Goal: Task Accomplishment & Management: Complete application form

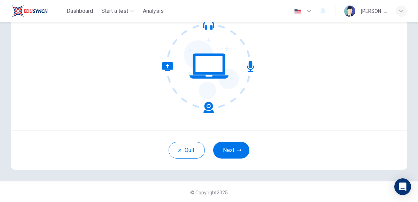
scroll to position [73, 0]
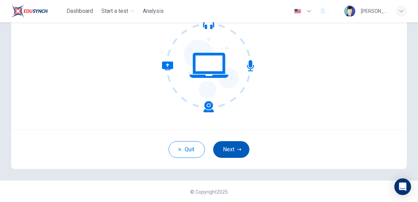
click at [237, 149] on icon "button" at bounding box center [239, 149] width 4 height 2
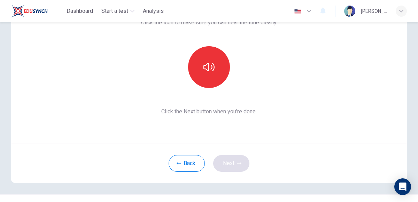
scroll to position [49, 0]
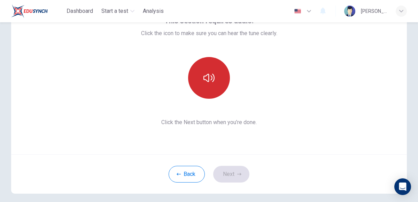
click at [212, 81] on icon "button" at bounding box center [208, 77] width 11 height 11
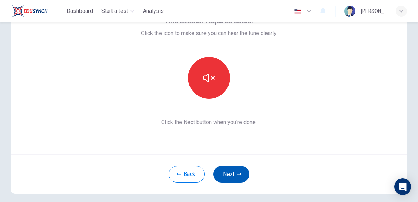
click at [240, 174] on icon "button" at bounding box center [239, 174] width 4 height 2
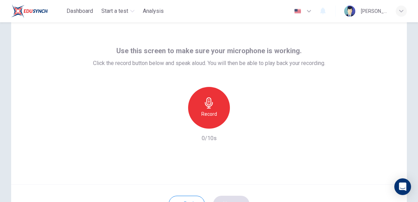
scroll to position [18, 0]
click at [386, 13] on div "[PERSON_NAME]" at bounding box center [374, 11] width 26 height 8
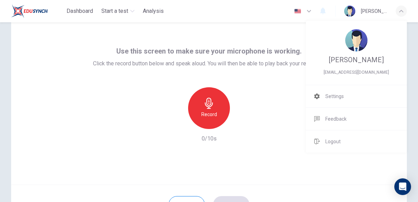
click at [268, 106] on div at bounding box center [209, 101] width 418 height 202
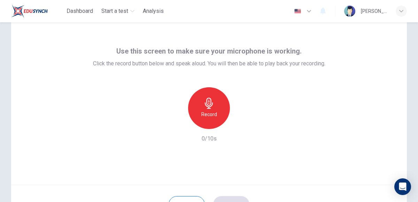
click at [209, 104] on icon "button" at bounding box center [208, 103] width 11 height 11
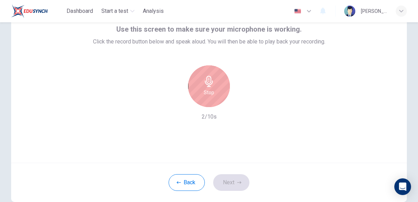
scroll to position [41, 0]
click at [210, 82] on icon "button" at bounding box center [209, 80] width 8 height 11
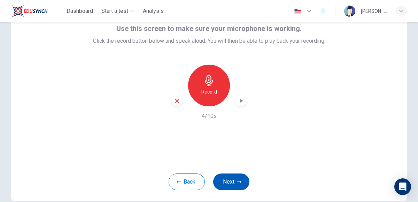
click at [239, 182] on icon "button" at bounding box center [239, 182] width 4 height 4
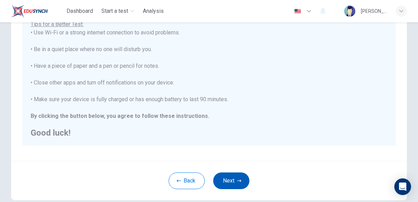
scroll to position [135, 0]
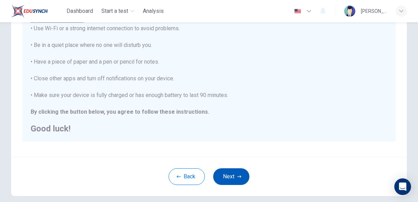
click at [238, 176] on icon "button" at bounding box center [239, 177] width 4 height 2
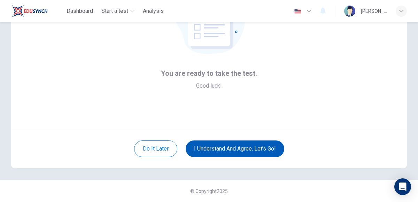
scroll to position [73, 0]
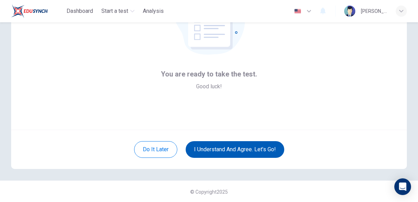
click at [226, 150] on button "I understand and agree. Let’s go!" at bounding box center [235, 149] width 99 height 17
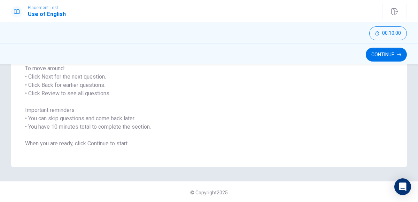
scroll to position [109, 0]
click at [389, 57] on button "Continue" at bounding box center [386, 55] width 41 height 14
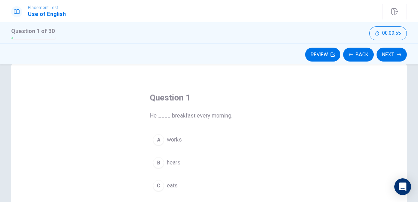
scroll to position [14, 0]
click at [158, 186] on div "C" at bounding box center [158, 186] width 11 height 11
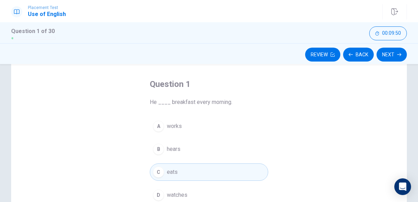
scroll to position [29, 0]
click at [388, 57] on button "Next" at bounding box center [391, 55] width 30 height 14
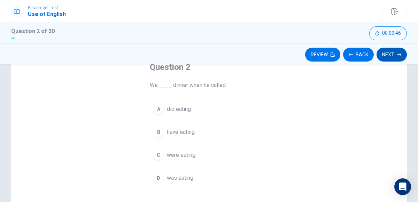
scroll to position [45, 0]
click at [164, 157] on button "C were eating" at bounding box center [209, 155] width 118 height 17
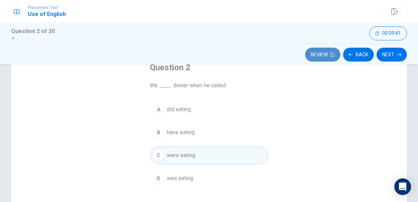
click at [326, 59] on button "Review" at bounding box center [322, 55] width 35 height 14
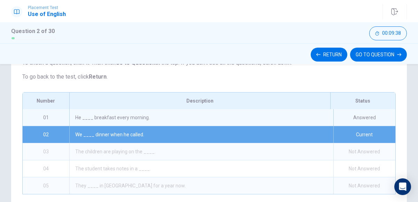
scroll to position [77, 0]
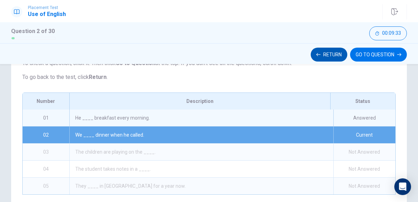
click at [328, 52] on button "Return" at bounding box center [329, 55] width 37 height 14
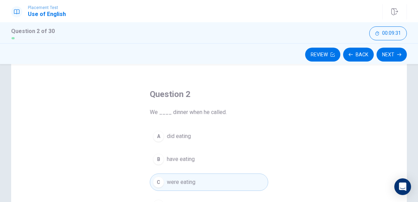
scroll to position [19, 0]
click at [390, 58] on button "Next" at bounding box center [391, 55] width 30 height 14
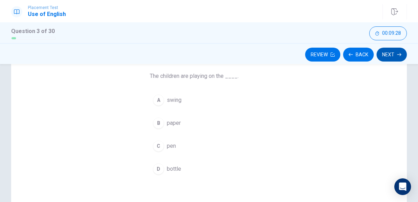
scroll to position [55, 0]
click at [158, 98] on div "A" at bounding box center [158, 98] width 11 height 11
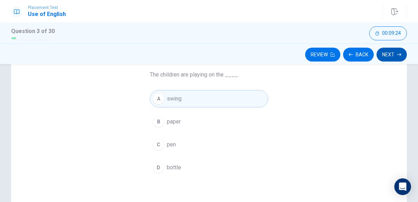
click at [387, 57] on button "Next" at bounding box center [391, 55] width 30 height 14
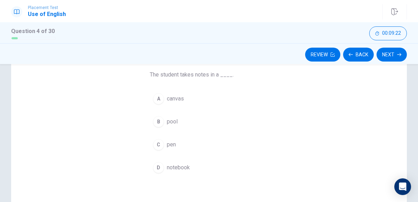
click at [158, 98] on div "A" at bounding box center [158, 98] width 11 height 11
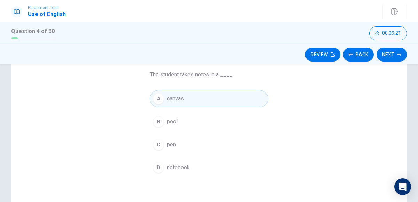
click at [158, 166] on div "D" at bounding box center [158, 167] width 11 height 11
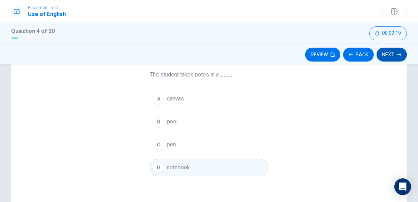
click at [385, 59] on button "Next" at bounding box center [391, 55] width 30 height 14
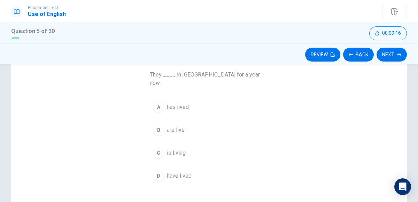
click at [158, 171] on div "D" at bounding box center [158, 176] width 11 height 11
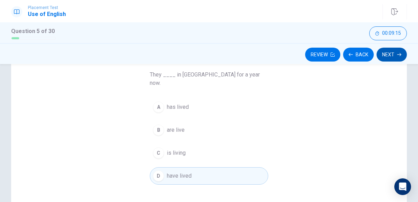
click at [388, 54] on button "Next" at bounding box center [391, 55] width 30 height 14
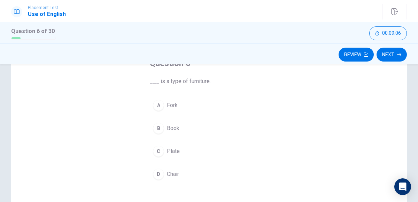
scroll to position [49, 0]
click at [158, 172] on div "D" at bounding box center [158, 174] width 11 height 11
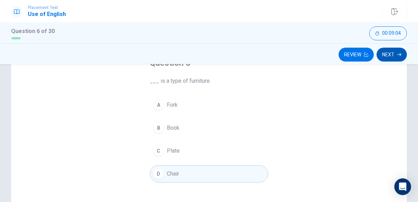
click at [389, 57] on button "Next" at bounding box center [391, 55] width 30 height 14
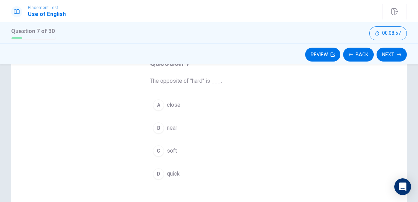
click at [158, 155] on div "C" at bounding box center [158, 151] width 11 height 11
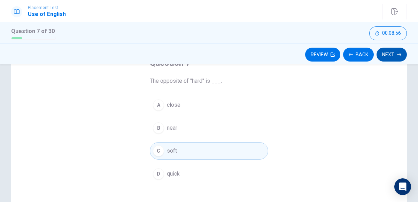
click at [399, 54] on icon "button" at bounding box center [399, 54] width 4 height 3
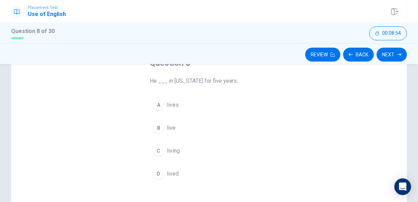
click at [161, 173] on div "D" at bounding box center [158, 174] width 11 height 11
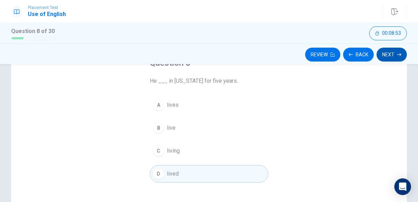
click at [398, 55] on icon "button" at bounding box center [399, 55] width 4 height 4
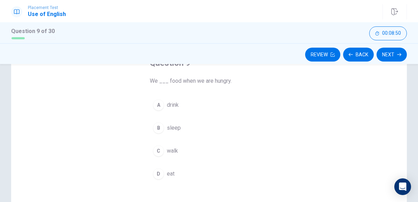
click at [158, 172] on div "D" at bounding box center [158, 174] width 11 height 11
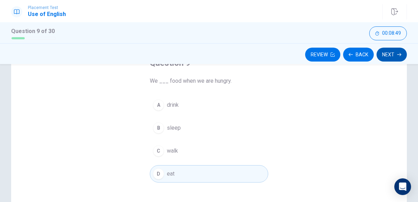
click at [391, 55] on button "Next" at bounding box center [391, 55] width 30 height 14
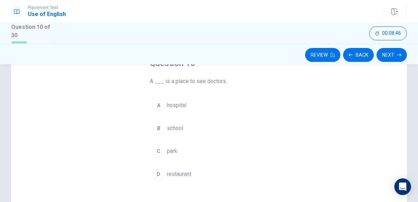
click at [160, 104] on div "A" at bounding box center [158, 105] width 11 height 11
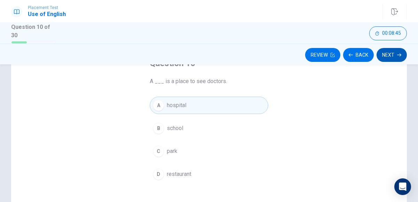
click at [397, 54] on icon "button" at bounding box center [399, 54] width 4 height 3
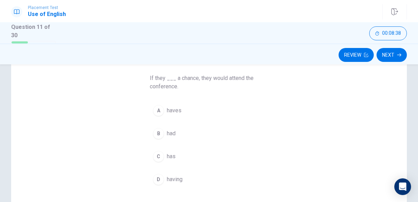
scroll to position [53, 0]
click at [158, 133] on div "B" at bounding box center [158, 133] width 11 height 11
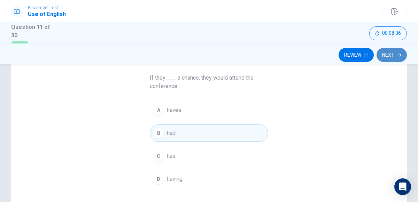
click at [394, 60] on button "Next" at bounding box center [391, 55] width 30 height 14
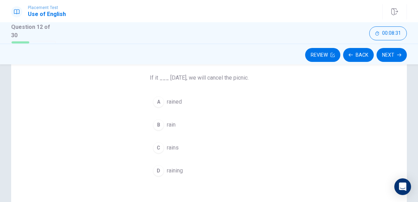
click at [158, 147] on div "C" at bounding box center [158, 147] width 11 height 11
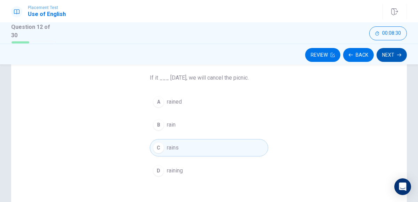
click at [388, 60] on button "Next" at bounding box center [391, 55] width 30 height 14
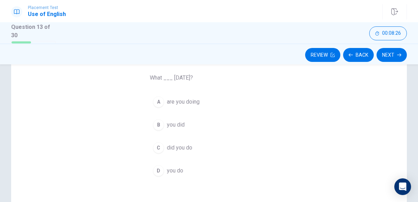
click at [158, 146] on div "C" at bounding box center [158, 147] width 11 height 11
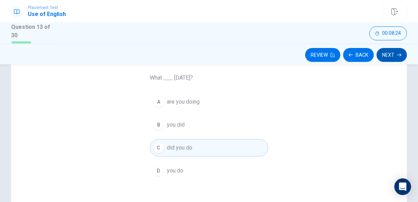
click at [397, 54] on icon "button" at bounding box center [399, 54] width 4 height 3
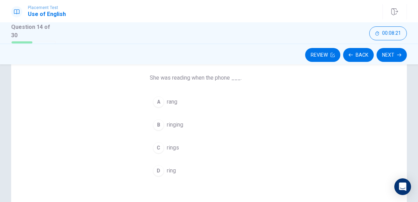
click at [158, 101] on div "A" at bounding box center [158, 101] width 11 height 11
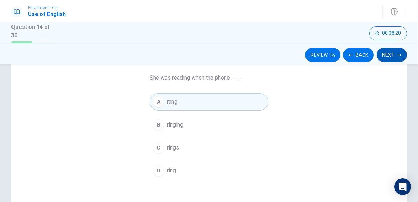
click at [390, 57] on button "Next" at bounding box center [391, 55] width 30 height 14
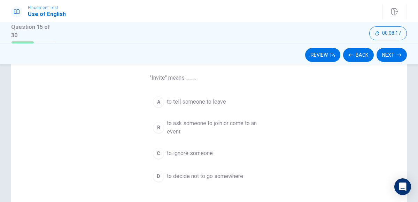
click at [167, 127] on span "to ask someone to join or come to an event" at bounding box center [216, 127] width 98 height 17
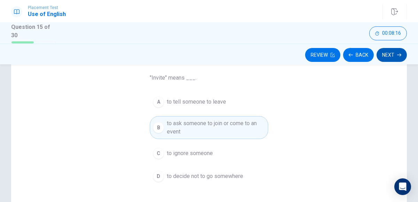
click at [398, 54] on icon "button" at bounding box center [399, 54] width 4 height 3
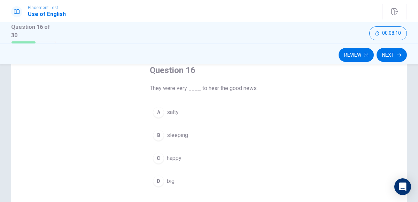
scroll to position [42, 0]
click at [162, 152] on button "C happy" at bounding box center [209, 158] width 118 height 17
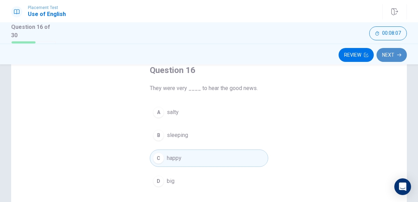
click at [391, 54] on button "Next" at bounding box center [391, 55] width 30 height 14
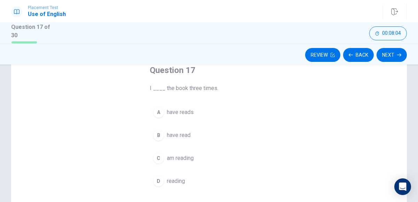
click at [174, 133] on span "have read" at bounding box center [179, 135] width 24 height 8
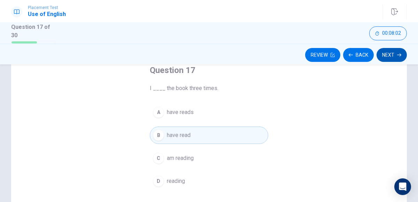
click at [399, 54] on icon "button" at bounding box center [399, 54] width 4 height 3
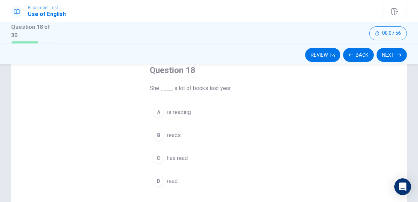
click at [168, 157] on span "has read" at bounding box center [177, 158] width 21 height 8
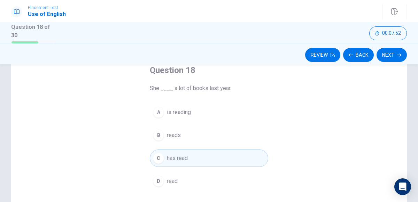
click at [161, 181] on div "D" at bounding box center [158, 181] width 11 height 11
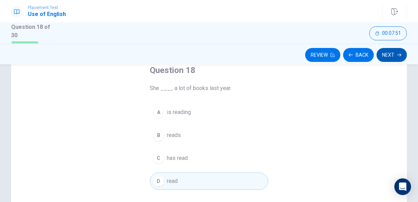
click at [388, 58] on button "Next" at bounding box center [391, 55] width 30 height 14
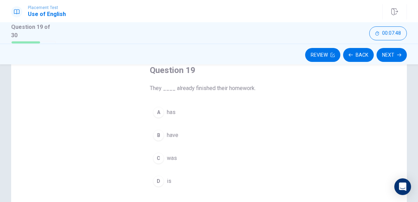
click at [158, 134] on div "B" at bounding box center [158, 135] width 11 height 11
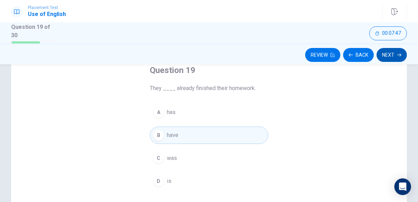
click at [389, 54] on button "Next" at bounding box center [391, 55] width 30 height 14
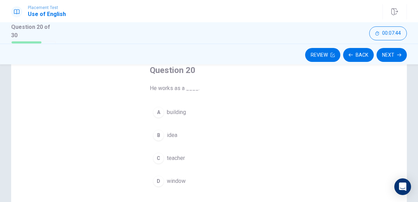
click at [161, 157] on div "C" at bounding box center [158, 158] width 11 height 11
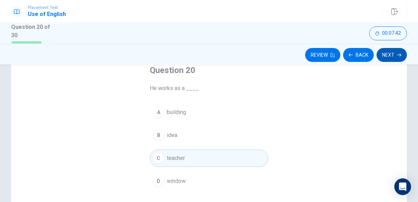
click at [389, 53] on button "Next" at bounding box center [391, 55] width 30 height 14
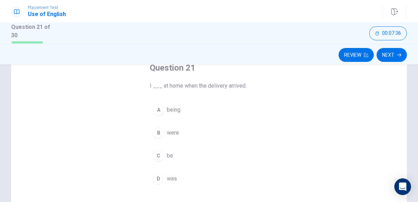
scroll to position [53, 0]
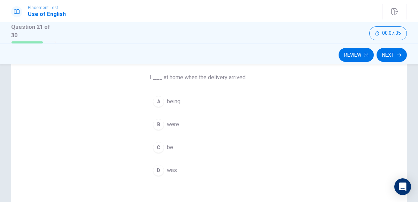
click at [155, 173] on div "D" at bounding box center [158, 170] width 11 height 11
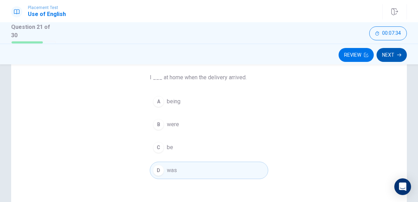
click at [399, 54] on icon "button" at bounding box center [399, 55] width 4 height 4
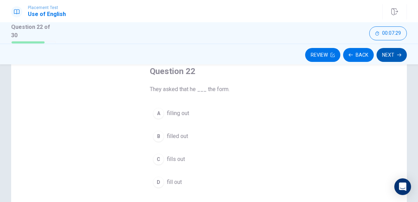
scroll to position [43, 0]
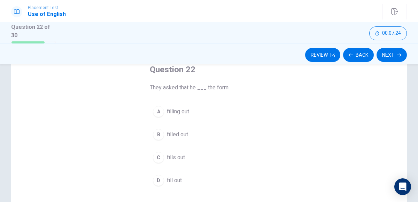
click at [174, 131] on span "filled out" at bounding box center [177, 135] width 21 height 8
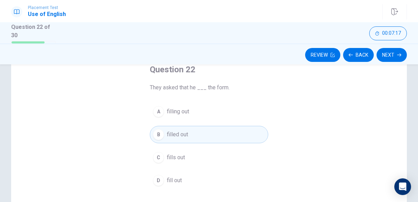
click at [194, 157] on button "C fills out" at bounding box center [209, 157] width 118 height 17
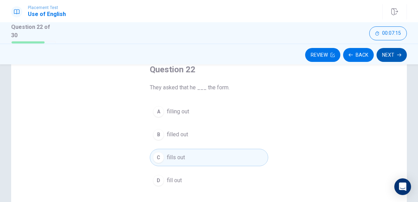
click at [386, 59] on button "Next" at bounding box center [391, 55] width 30 height 14
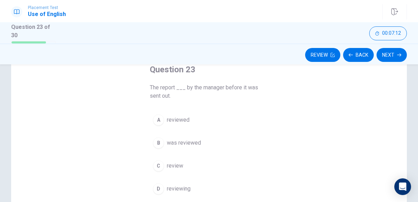
click at [192, 141] on span "was reviewed" at bounding box center [184, 143] width 34 height 8
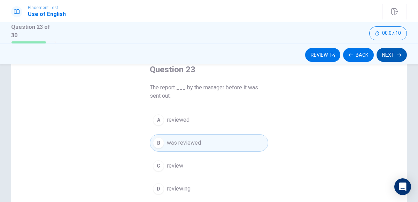
click at [389, 60] on button "Next" at bounding box center [391, 55] width 30 height 14
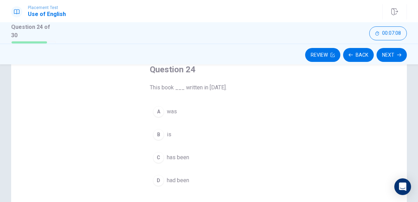
click at [161, 110] on div "A" at bounding box center [158, 111] width 11 height 11
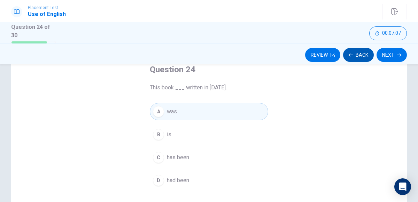
click at [351, 55] on icon "button" at bounding box center [351, 55] width 4 height 4
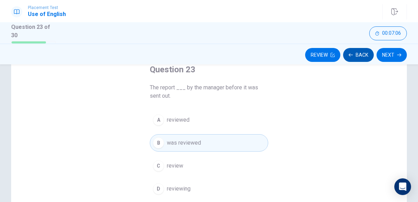
click at [350, 54] on icon "button" at bounding box center [351, 55] width 4 height 4
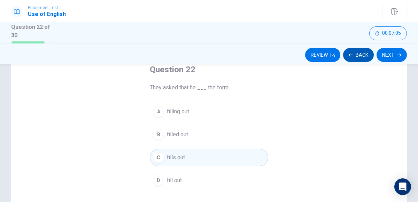
click at [350, 54] on icon "button" at bounding box center [351, 55] width 4 height 4
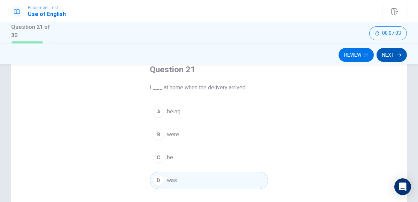
click at [390, 57] on button "Next" at bounding box center [391, 55] width 30 height 14
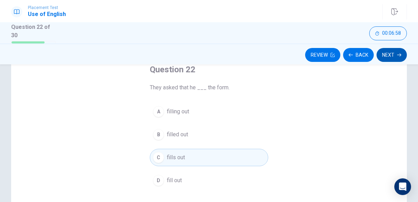
click at [390, 57] on button "Next" at bounding box center [391, 55] width 30 height 14
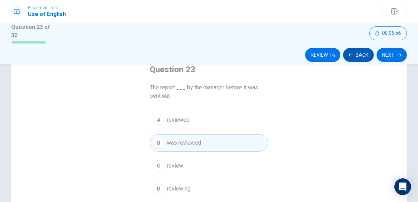
click at [359, 58] on button "Back" at bounding box center [358, 55] width 31 height 14
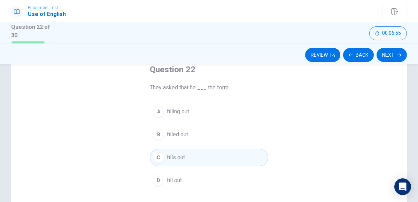
click at [185, 131] on span "filled out" at bounding box center [177, 135] width 21 height 8
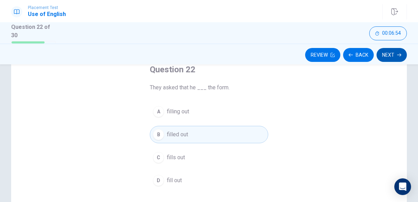
click at [397, 54] on icon "button" at bounding box center [399, 54] width 4 height 3
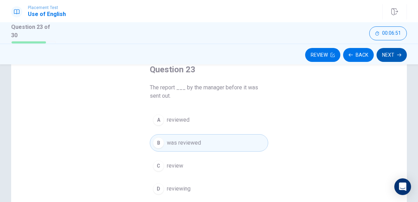
click at [399, 54] on icon "button" at bounding box center [399, 55] width 4 height 4
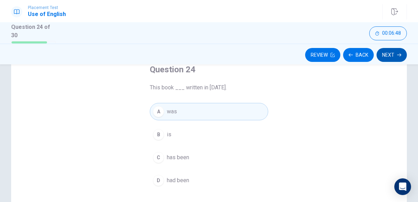
click at [390, 59] on button "Next" at bounding box center [391, 55] width 30 height 14
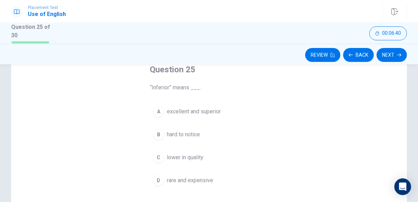
click at [214, 110] on span "excellent and superior" at bounding box center [194, 112] width 54 height 8
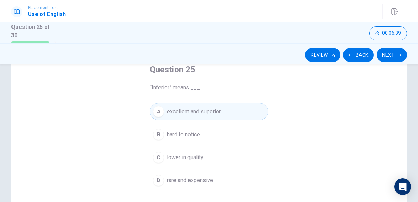
click at [200, 160] on span "lower in quality" at bounding box center [185, 158] width 37 height 8
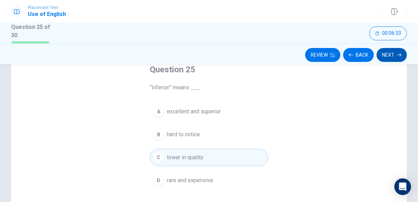
click at [399, 54] on icon "button" at bounding box center [399, 54] width 4 height 3
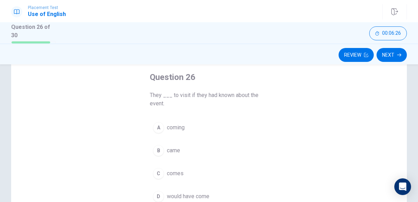
scroll to position [38, 0]
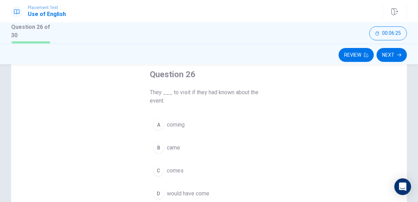
click at [176, 147] on span "came" at bounding box center [173, 148] width 13 height 8
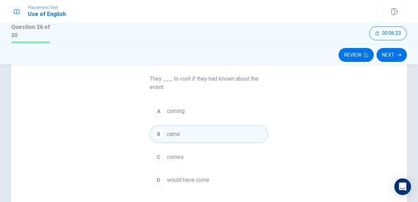
scroll to position [51, 0]
click at [208, 179] on span "would have come" at bounding box center [188, 181] width 42 height 8
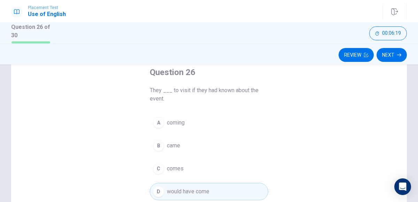
scroll to position [41, 0]
click at [398, 55] on icon "button" at bounding box center [399, 55] width 4 height 4
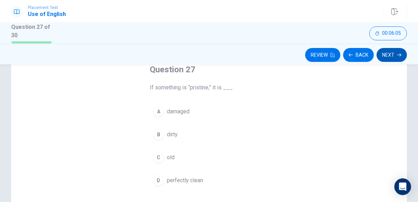
scroll to position [43, 0]
click at [188, 181] on span "perfectly clean" at bounding box center [185, 180] width 36 height 8
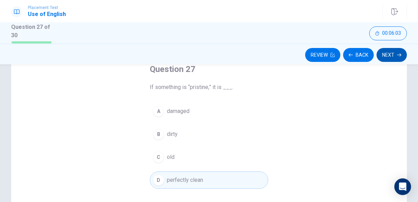
click at [397, 55] on icon "button" at bounding box center [399, 55] width 4 height 4
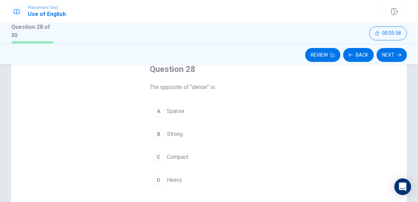
click at [182, 113] on span "Sparse" at bounding box center [175, 111] width 17 height 8
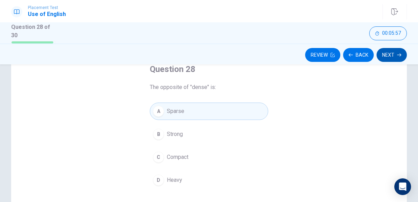
click at [399, 54] on icon "button" at bounding box center [399, 54] width 4 height 3
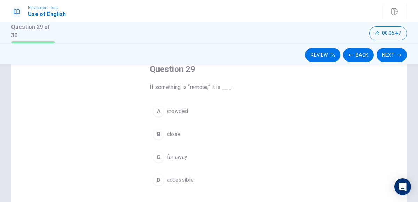
click at [191, 132] on button "B close" at bounding box center [209, 134] width 118 height 17
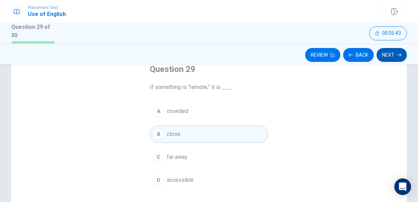
click at [398, 54] on icon "button" at bounding box center [399, 54] width 4 height 3
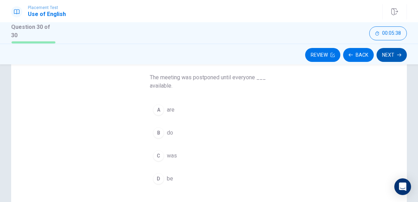
scroll to position [53, 0]
click at [167, 157] on span "was" at bounding box center [172, 156] width 10 height 8
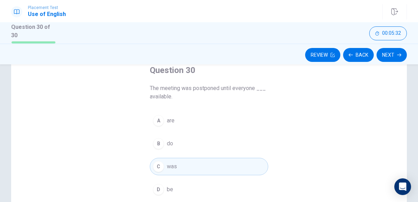
scroll to position [42, 0]
click at [353, 54] on icon "button" at bounding box center [351, 54] width 4 height 3
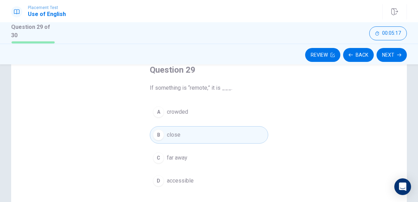
click at [211, 112] on button "A crowded" at bounding box center [209, 111] width 118 height 17
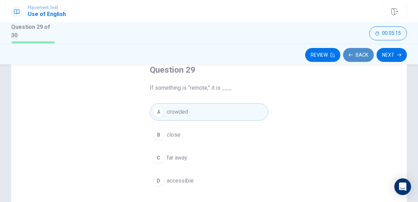
click at [352, 53] on icon "button" at bounding box center [351, 55] width 4 height 4
click at [357, 62] on div "Review Back Next" at bounding box center [209, 54] width 418 height 21
click at [358, 52] on button "Back" at bounding box center [358, 55] width 31 height 14
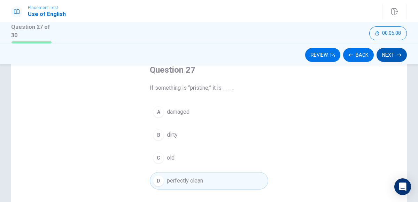
click at [398, 54] on icon "button" at bounding box center [399, 54] width 4 height 3
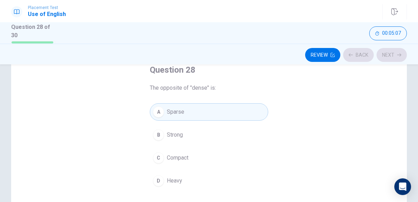
click at [391, 59] on div "Review Back Next" at bounding box center [209, 54] width 396 height 13
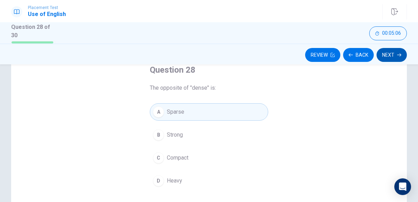
click at [398, 56] on icon "button" at bounding box center [399, 55] width 4 height 4
click at [399, 56] on icon "button" at bounding box center [399, 55] width 4 height 4
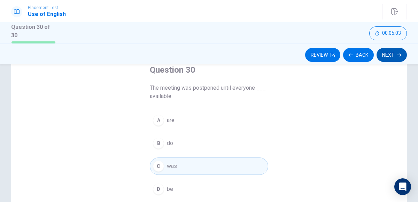
click at [399, 54] on icon "button" at bounding box center [399, 54] width 4 height 3
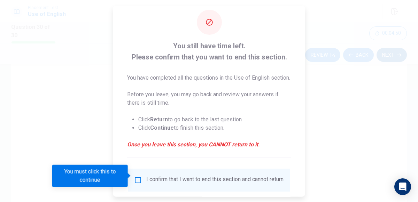
scroll to position [0, 0]
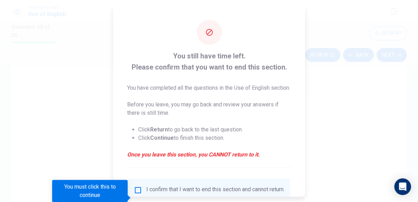
click at [339, 45] on div at bounding box center [209, 101] width 418 height 202
click at [165, 133] on strong "Return" at bounding box center [159, 129] width 18 height 7
click at [161, 133] on strong "Return" at bounding box center [159, 129] width 18 height 7
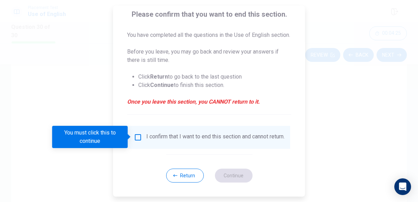
scroll to position [61, 0]
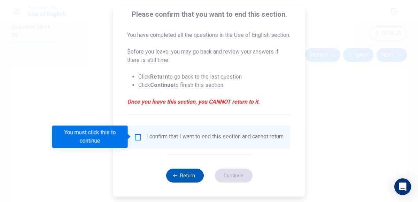
click at [188, 183] on button "Return" at bounding box center [185, 176] width 38 height 14
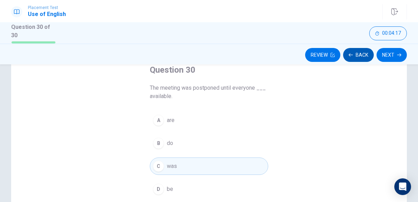
click at [357, 52] on button "Back" at bounding box center [358, 55] width 31 height 14
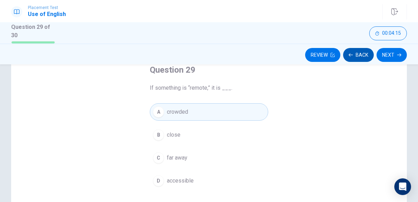
click at [351, 54] on icon "button" at bounding box center [351, 54] width 4 height 3
click at [352, 54] on icon "button" at bounding box center [351, 54] width 4 height 3
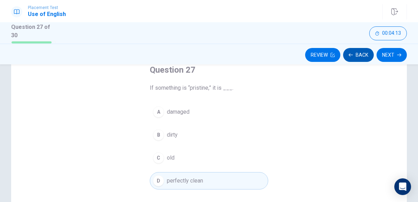
click at [359, 53] on button "Back" at bounding box center [358, 55] width 31 height 14
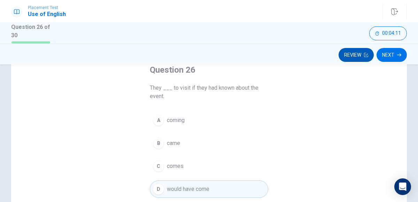
click at [358, 55] on button "Review" at bounding box center [356, 55] width 35 height 14
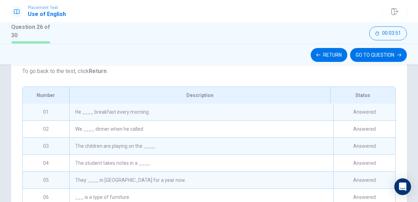
scroll to position [84, 0]
click at [339, 58] on button "Return" at bounding box center [329, 55] width 37 height 14
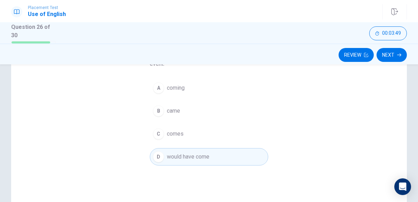
scroll to position [71, 0]
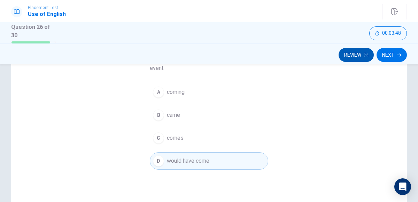
click at [355, 59] on button "Review" at bounding box center [356, 55] width 35 height 14
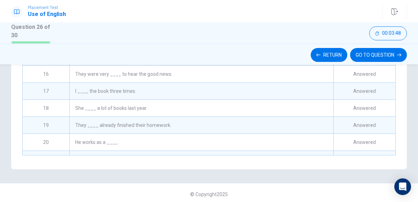
scroll to position [351, 0]
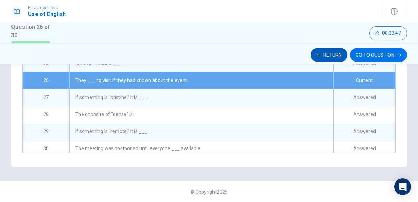
click at [339, 56] on button "Return" at bounding box center [329, 55] width 37 height 14
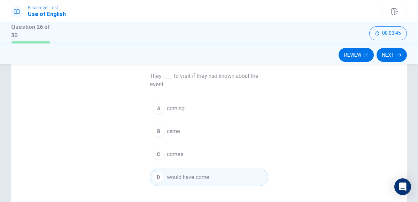
scroll to position [0, 0]
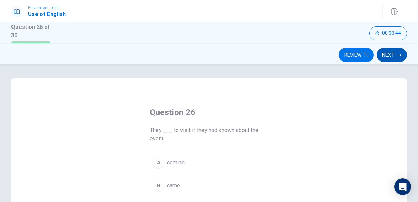
click at [399, 54] on icon "button" at bounding box center [399, 54] width 4 height 3
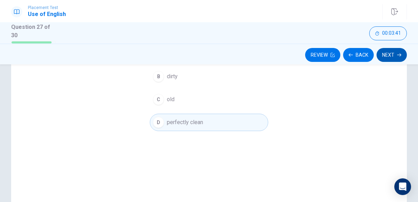
scroll to position [101, 0]
click at [398, 54] on icon "button" at bounding box center [399, 54] width 4 height 3
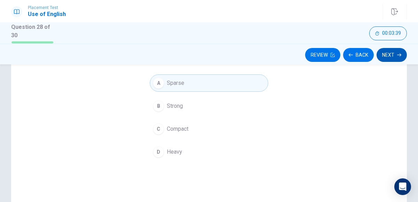
scroll to position [69, 0]
click at [391, 60] on button "Next" at bounding box center [391, 55] width 30 height 14
click at [391, 59] on button "Next" at bounding box center [391, 55] width 30 height 14
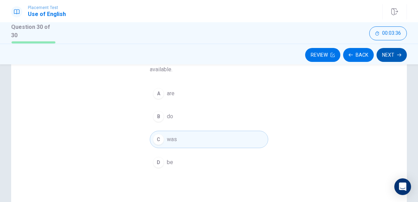
click at [399, 54] on icon "button" at bounding box center [399, 54] width 4 height 3
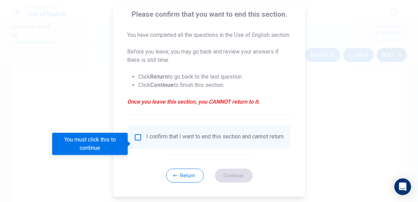
scroll to position [54, 0]
click at [139, 142] on input "You must click this to continue" at bounding box center [138, 137] width 8 height 8
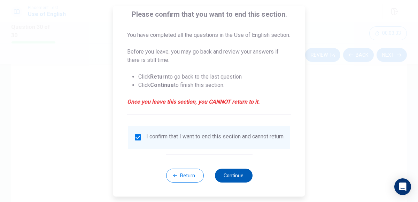
click at [238, 183] on button "Continue" at bounding box center [234, 176] width 38 height 14
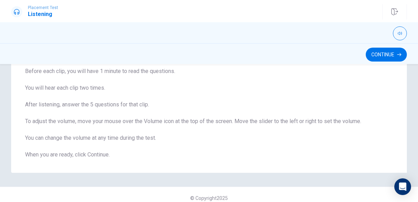
scroll to position [73, 0]
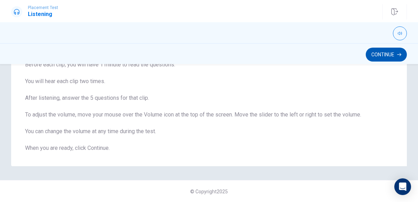
click at [385, 50] on button "Continue" at bounding box center [386, 55] width 41 height 14
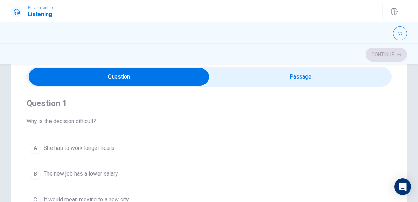
scroll to position [25, 0]
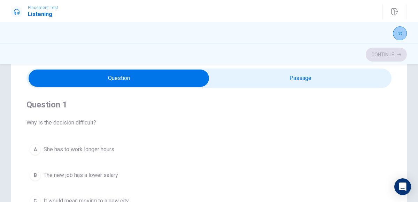
click at [400, 31] on icon "button" at bounding box center [400, 33] width 4 height 4
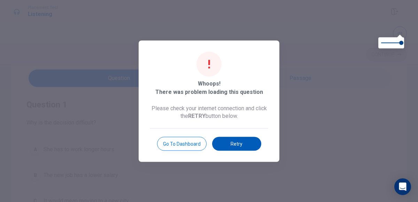
click at [245, 143] on button "Retry" at bounding box center [236, 144] width 49 height 14
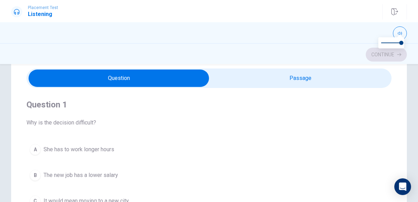
click at [284, 81] on input "checkbox" at bounding box center [118, 78] width 547 height 17
checkbox input "true"
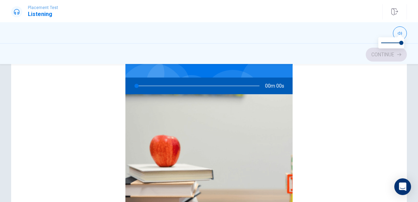
scroll to position [122, 0]
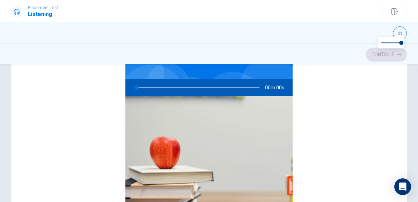
click at [137, 88] on div at bounding box center [196, 87] width 137 height 17
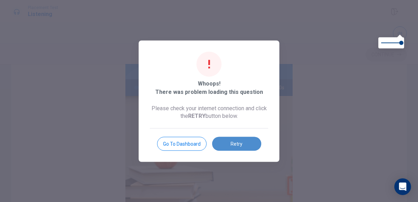
click at [226, 138] on button "Retry" at bounding box center [236, 144] width 49 height 14
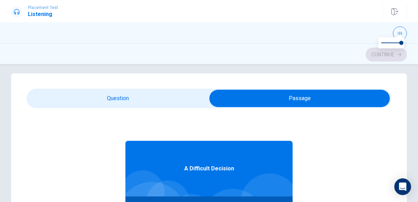
scroll to position [4, 0]
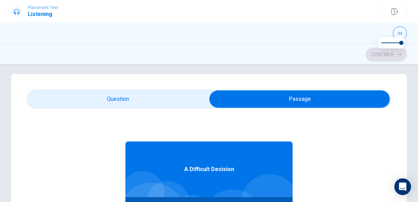
type input "2"
click at [197, 102] on input "checkbox" at bounding box center [299, 99] width 547 height 17
checkbox input "false"
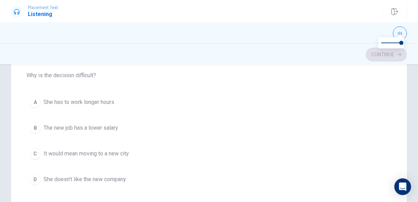
scroll to position [71, 0]
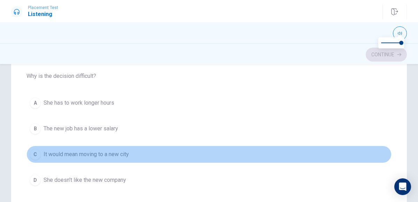
click at [38, 152] on div "C" at bounding box center [35, 154] width 11 height 11
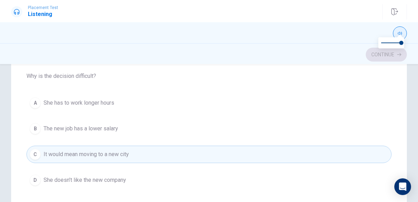
click at [400, 31] on icon "button" at bounding box center [400, 33] width 4 height 4
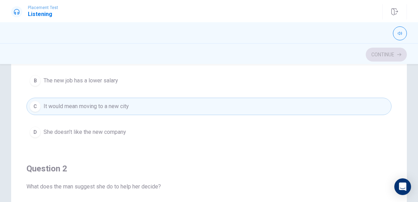
scroll to position [192, 0]
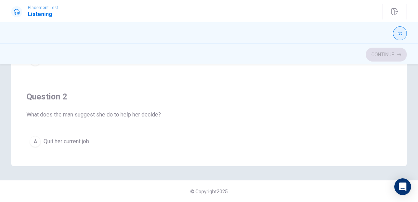
click at [403, 36] on button "button" at bounding box center [400, 33] width 14 height 14
click at [407, 108] on div "Question 1 Why is the decision difficult? A She has to work longer hours B The …" at bounding box center [209, 26] width 418 height 280
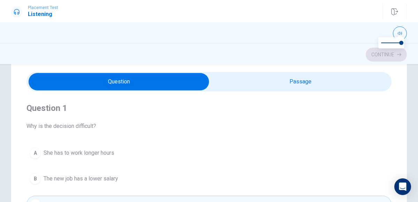
scroll to position [8, 0]
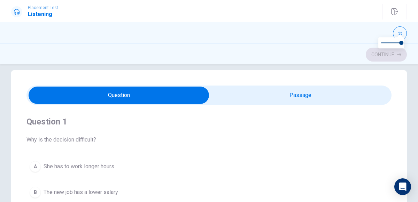
type input "81"
click at [314, 97] on input "checkbox" at bounding box center [118, 95] width 547 height 17
checkbox input "true"
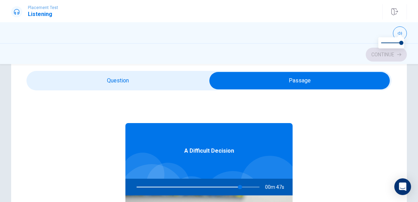
scroll to position [9, 0]
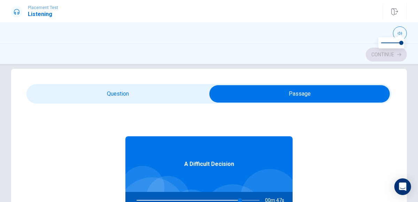
type input "85"
click at [136, 97] on input "checkbox" at bounding box center [299, 93] width 547 height 17
checkbox input "false"
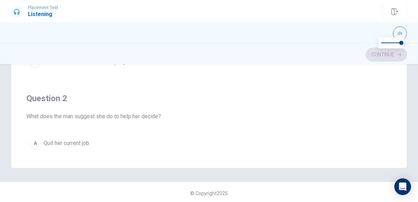
scroll to position [192, 0]
click at [97, 161] on div "Question 1 Why is the decision difficult? A She has to work longer hours B The …" at bounding box center [209, 26] width 396 height 280
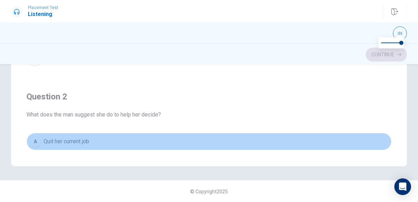
click at [78, 138] on span "Quit her current job" at bounding box center [67, 142] width 46 height 8
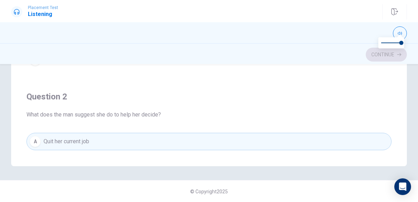
click at [93, 162] on div "Question 1 Why is the decision difficult? A She has to work longer hours B The …" at bounding box center [209, 26] width 396 height 280
drag, startPoint x: 79, startPoint y: 167, endPoint x: 125, endPoint y: 162, distance: 45.5
click at [125, 162] on div "Question 1 Why is the decision difficult? A She has to work longer hours B The …" at bounding box center [209, 133] width 418 height 138
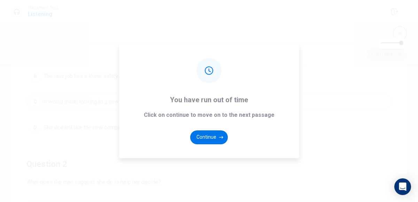
scroll to position [122, 0]
click at [213, 134] on button "Continue" at bounding box center [209, 138] width 38 height 14
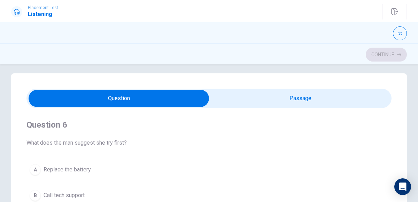
scroll to position [0, 0]
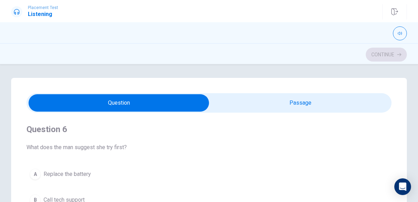
type input "17"
click at [302, 99] on input "checkbox" at bounding box center [118, 102] width 547 height 17
checkbox input "true"
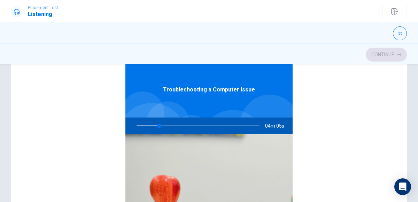
scroll to position [98, 0]
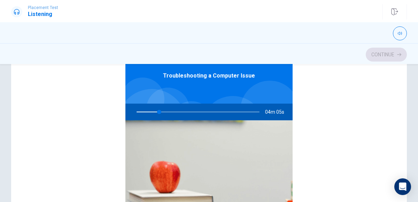
type input "19"
click at [26, 0] on input "checkbox" at bounding box center [299, 5] width 547 height 17
checkbox input "false"
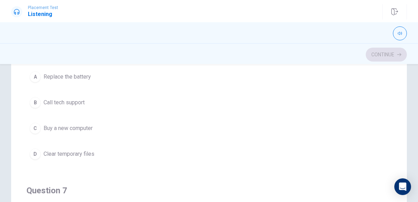
type input "19"
click at [0, 0] on input "checkbox" at bounding box center [118, 5] width 547 height 17
checkbox input "true"
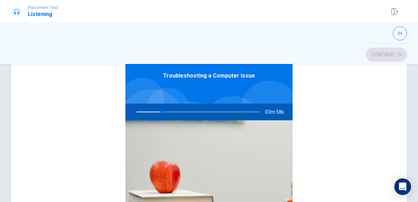
drag, startPoint x: 162, startPoint y: 112, endPoint x: 150, endPoint y: 112, distance: 12.2
click at [150, 112] on div at bounding box center [196, 112] width 137 height 17
drag, startPoint x: 162, startPoint y: 111, endPoint x: 156, endPoint y: 114, distance: 6.7
click at [156, 114] on div at bounding box center [196, 112] width 137 height 17
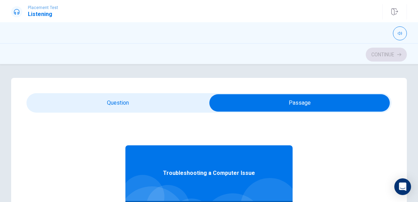
scroll to position [39, 0]
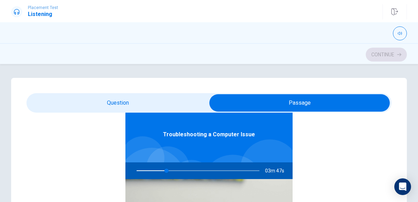
type input "25"
click at [106, 103] on input "checkbox" at bounding box center [299, 102] width 547 height 17
checkbox input "false"
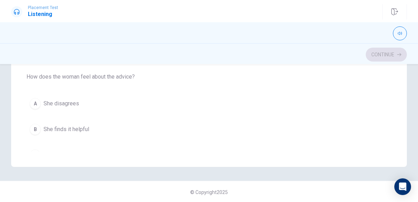
scroll to position [192, 0]
type input "28"
checkbox input "true"
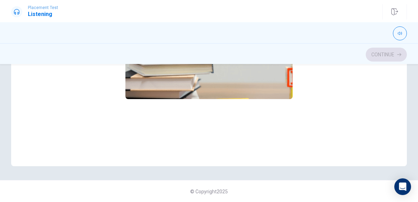
type input "28"
checkbox input "false"
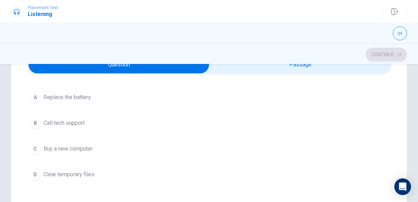
scroll to position [24, 0]
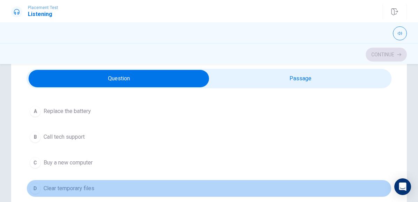
click at [53, 187] on span "Clear temporary files" at bounding box center [69, 189] width 51 height 8
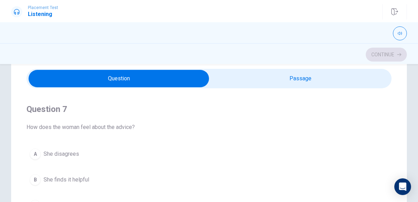
scroll to position [178, 0]
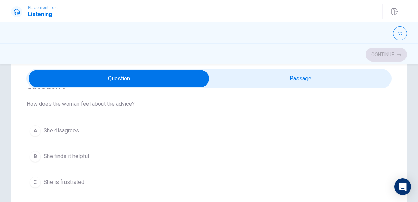
click at [93, 150] on button "B She finds it helpful" at bounding box center [208, 156] width 365 height 17
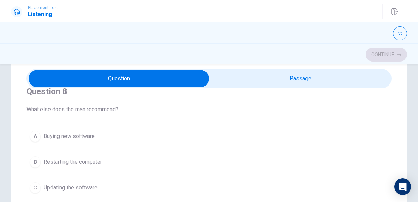
scroll to position [317, 0]
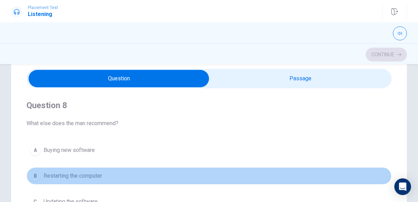
click at [92, 172] on span "Restarting the computer" at bounding box center [73, 176] width 59 height 8
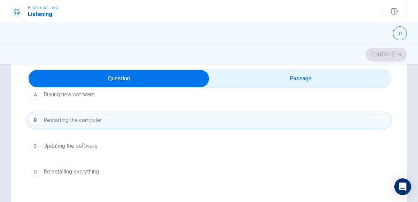
scroll to position [359, 0]
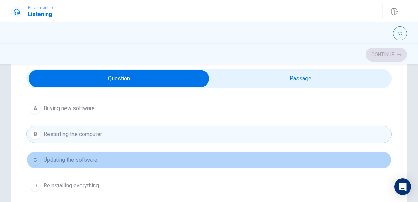
click at [78, 156] on span "Updating the software" at bounding box center [71, 160] width 54 height 8
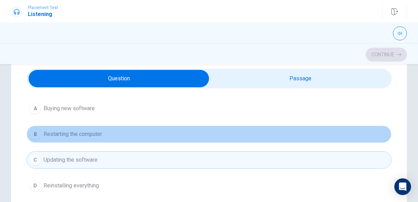
click at [90, 130] on span "Restarting the computer" at bounding box center [73, 134] width 59 height 8
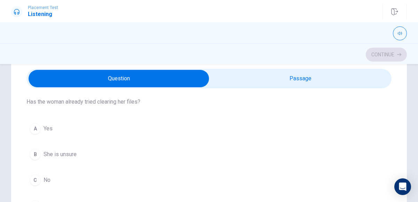
scroll to position [498, 0]
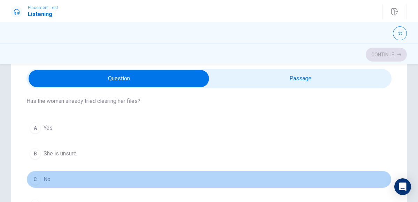
click at [46, 176] on span "No" at bounding box center [47, 180] width 7 height 8
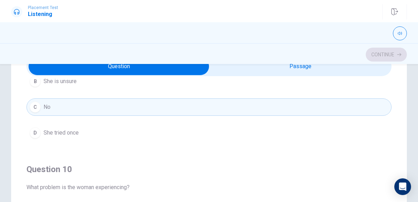
scroll to position [38, 0]
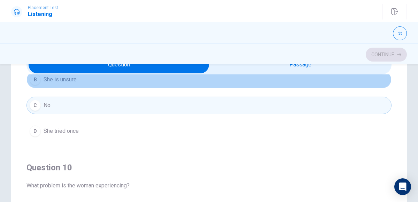
click at [76, 76] on span "She is unsure" at bounding box center [60, 80] width 33 height 8
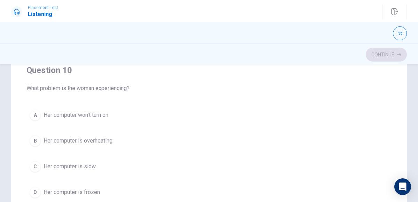
scroll to position [150, 0]
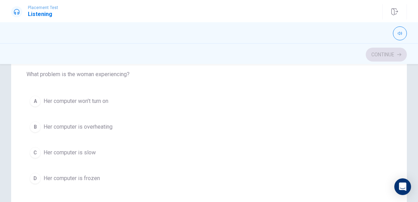
click at [102, 145] on button "C Her computer is slow" at bounding box center [208, 152] width 365 height 17
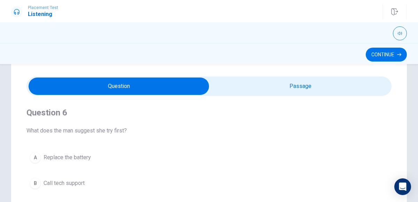
scroll to position [0, 0]
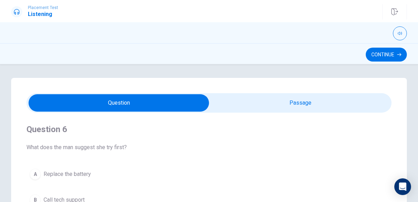
type input "62"
click at [233, 96] on input "checkbox" at bounding box center [118, 102] width 547 height 17
checkbox input "true"
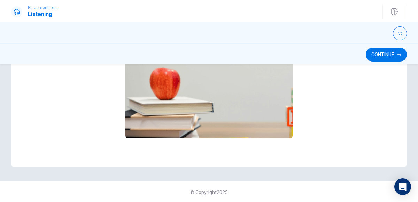
scroll to position [192, 0]
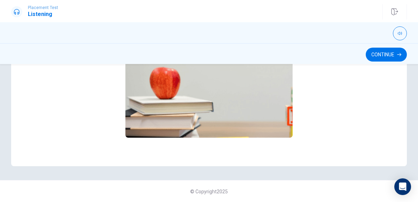
type input "64"
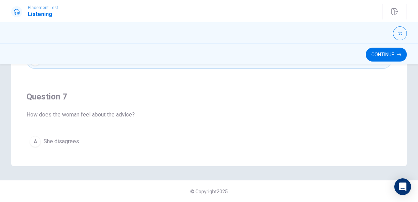
checkbox input "true"
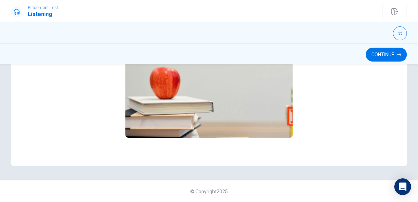
type input "68"
checkbox input "false"
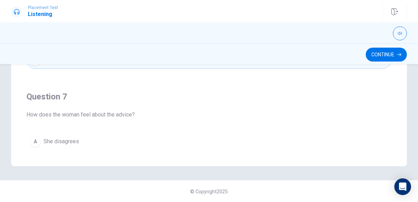
click at [243, 187] on div "© Copyright 2025" at bounding box center [209, 191] width 418 height 22
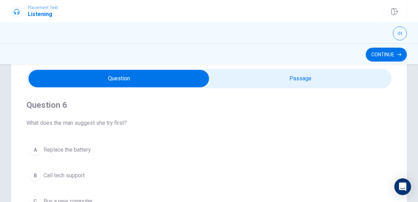
scroll to position [0, 0]
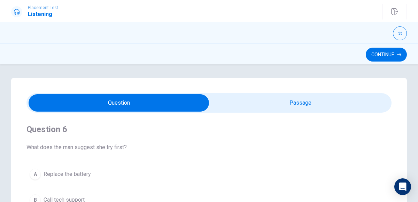
click at [224, 144] on span "What does the man suggest she try first?" at bounding box center [208, 147] width 365 height 8
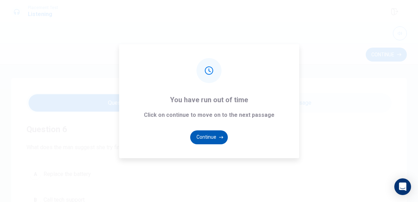
click at [200, 133] on button "Continue" at bounding box center [209, 138] width 38 height 14
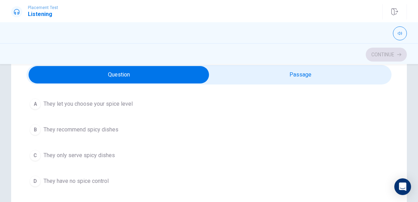
scroll to position [44, 0]
click at [173, 97] on button "A They let you choose your spice level" at bounding box center [208, 102] width 365 height 17
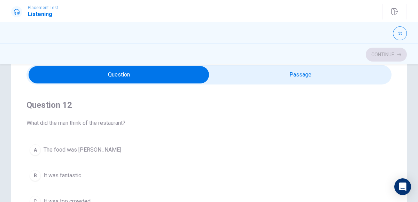
scroll to position [169, 0]
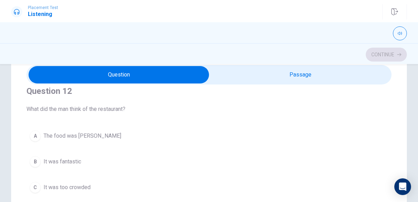
click at [107, 129] on button "A The food was [PERSON_NAME]" at bounding box center [208, 135] width 365 height 17
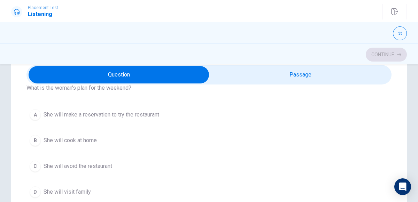
scroll to position [350, 0]
click at [95, 116] on button "A She will make a reservation to try the restaurant" at bounding box center [208, 113] width 365 height 17
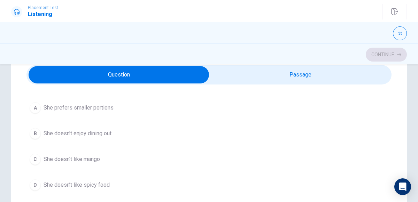
scroll to position [517, 0]
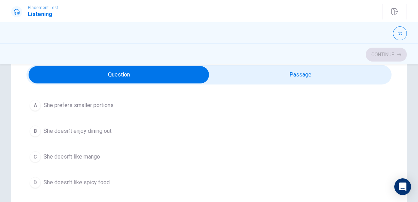
click at [126, 180] on button "D She doesn’t like spicy food" at bounding box center [208, 182] width 365 height 17
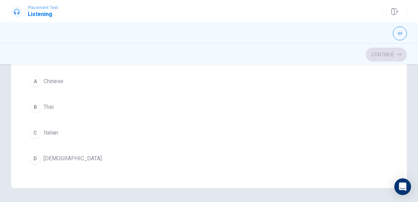
scroll to position [169, 0]
click at [75, 100] on button "B Thai" at bounding box center [208, 108] width 365 height 17
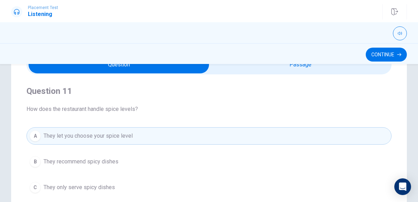
scroll to position [24, 0]
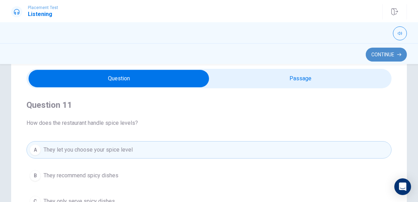
click at [380, 49] on button "Continue" at bounding box center [386, 55] width 41 height 14
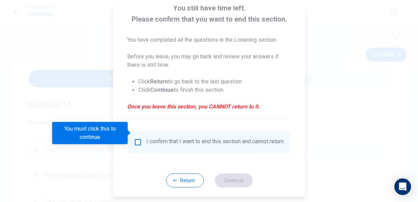
scroll to position [57, 0]
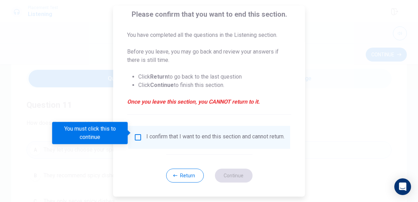
click at [136, 134] on input "You must click this to continue" at bounding box center [138, 137] width 8 height 8
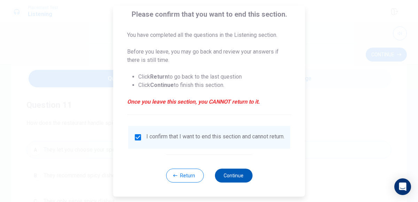
click at [229, 178] on button "Continue" at bounding box center [234, 176] width 38 height 14
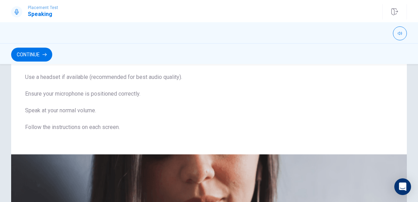
scroll to position [0, 0]
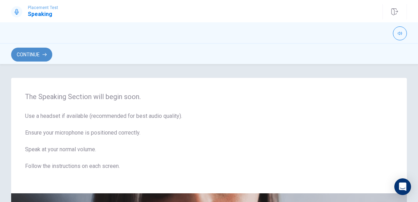
click at [35, 55] on button "Continue" at bounding box center [31, 55] width 41 height 14
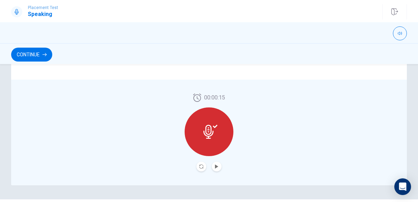
scroll to position [197, 0]
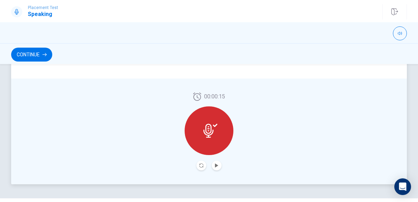
click at [209, 141] on div at bounding box center [209, 131] width 49 height 49
click at [213, 125] on icon at bounding box center [215, 125] width 5 height 3
click at [216, 165] on icon "Play Audio" at bounding box center [216, 166] width 3 height 4
click at [200, 165] on icon "Record Again" at bounding box center [201, 166] width 4 height 4
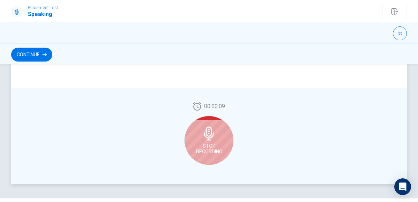
click at [208, 134] on icon at bounding box center [209, 134] width 10 height 14
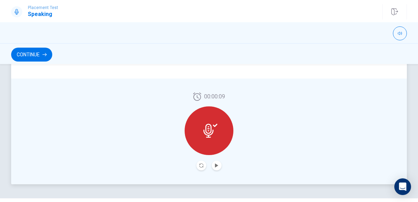
click at [215, 168] on button "Play Audio" at bounding box center [217, 166] width 10 height 10
click at [34, 55] on button "Continue" at bounding box center [31, 55] width 41 height 14
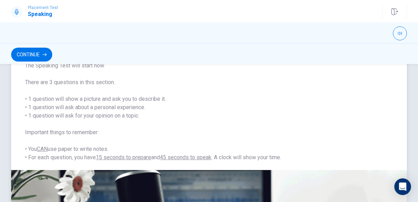
scroll to position [58, 0]
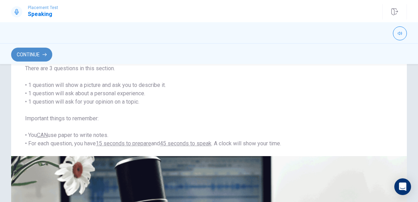
click at [42, 52] on button "Continue" at bounding box center [31, 55] width 41 height 14
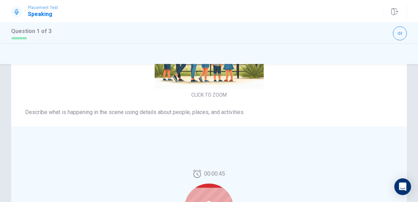
scroll to position [202, 0]
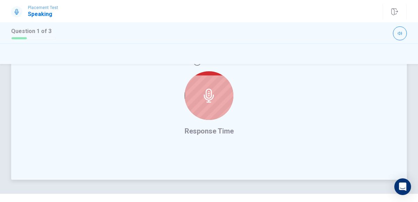
click at [215, 91] on icon at bounding box center [209, 96] width 14 height 14
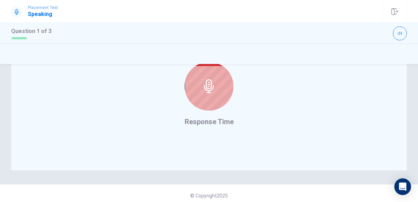
scroll to position [210, 0]
click at [210, 73] on div at bounding box center [209, 87] width 49 height 49
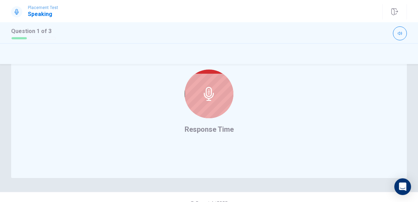
scroll to position [201, 0]
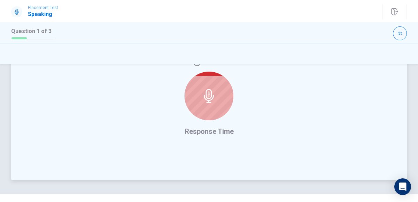
click at [209, 102] on icon at bounding box center [209, 96] width 10 height 14
click at [202, 90] on div at bounding box center [209, 96] width 49 height 49
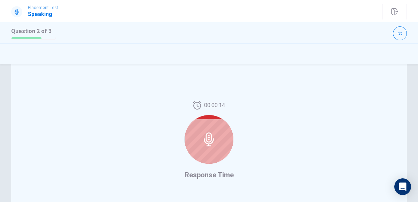
scroll to position [215, 0]
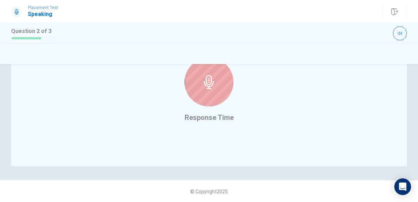
click at [208, 88] on icon at bounding box center [209, 82] width 10 height 14
click at [205, 77] on icon at bounding box center [209, 82] width 14 height 14
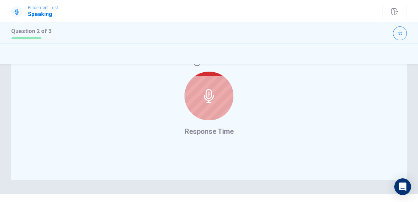
scroll to position [187, 0]
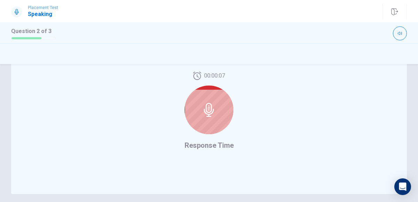
click at [206, 111] on icon at bounding box center [209, 110] width 10 height 14
click at [206, 111] on icon at bounding box center [209, 110] width 14 height 14
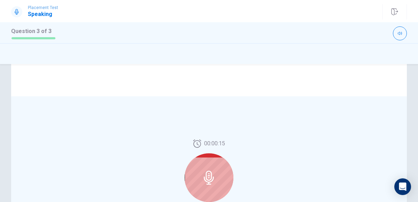
scroll to position [125, 0]
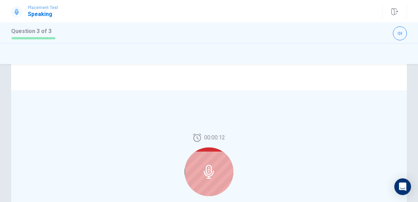
click at [217, 177] on div at bounding box center [209, 172] width 49 height 49
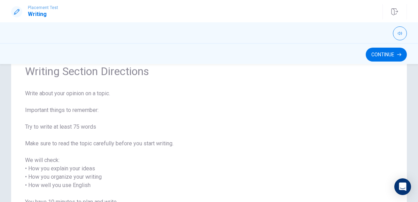
scroll to position [34, 0]
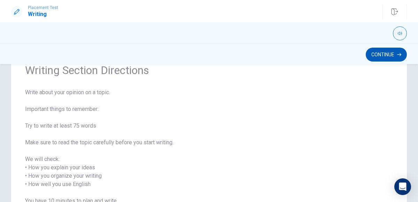
click at [393, 53] on button "Continue" at bounding box center [386, 55] width 41 height 14
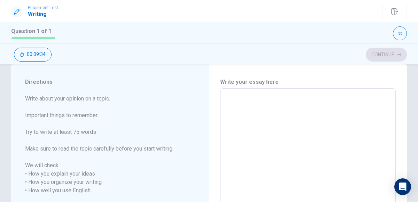
scroll to position [0, 0]
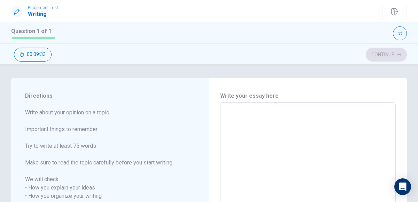
click at [236, 111] on textarea at bounding box center [308, 200] width 166 height 185
type textarea "O"
type textarea "x"
type textarea "On"
type textarea "x"
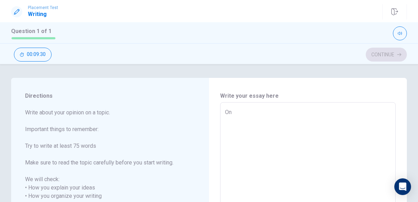
type textarea "Ond"
type textarea "x"
type textarea "Onde"
type textarea "x"
type textarea "Onde"
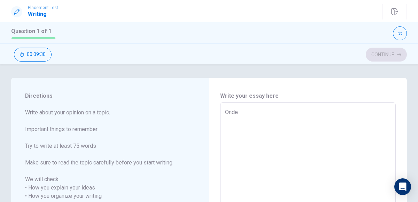
type textarea "x"
type textarea "Onde d"
type textarea "x"
type textarea "Onde da"
type textarea "x"
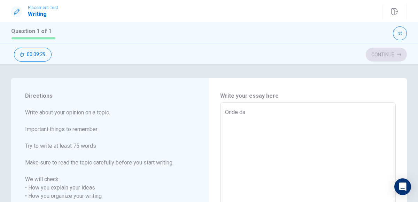
type textarea "Onde day"
type textarea "x"
type textarea "Onde day"
type textarea "x"
type textarea "Onde day"
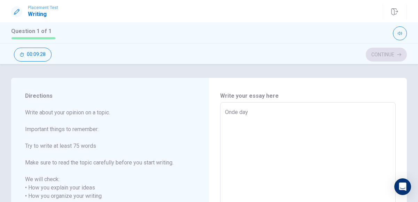
type textarea "x"
type textarea "Onde da"
type textarea "x"
type textarea "Onde d"
type textarea "x"
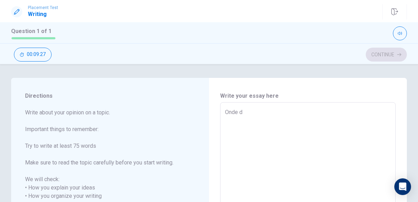
type textarea "Onde"
type textarea "x"
type textarea "Onde"
type textarea "x"
type textarea "Ond"
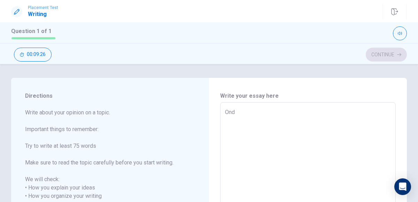
type textarea "x"
type textarea "On"
type textarea "x"
type textarea "One"
type textarea "x"
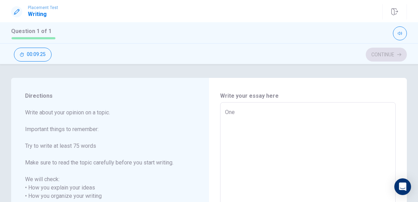
type textarea "One"
type textarea "x"
type textarea "One d"
type textarea "x"
type textarea "One da"
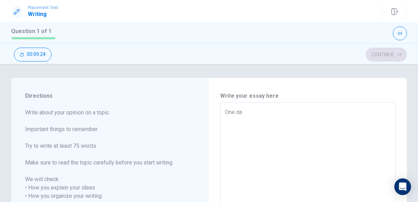
type textarea "x"
type textarea "One day"
type textarea "x"
type textarea "One day"
type textarea "x"
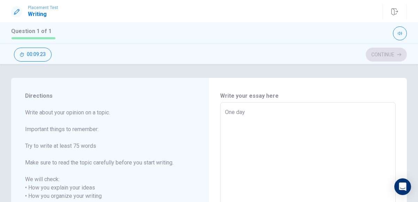
type textarea "One day i"
type textarea "x"
type textarea "One day i"
type textarea "x"
type textarea "One day i w"
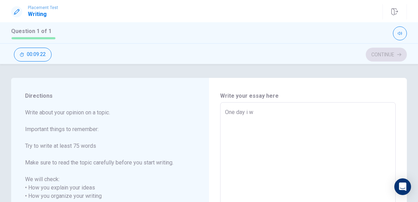
type textarea "x"
type textarea "One day i wa"
type textarea "x"
type textarea "One day i was"
type textarea "x"
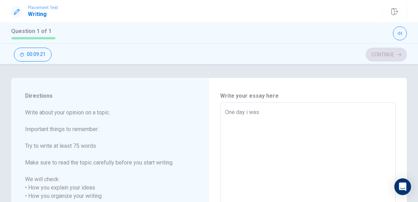
type textarea "One day i was"
type textarea "x"
type textarea "One day i was g"
type textarea "x"
type textarea "One day i was go"
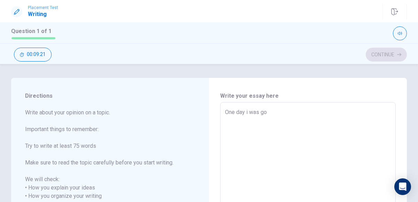
type textarea "x"
type textarea "One day i was goi"
type textarea "x"
type textarea "One day i was goin"
type textarea "x"
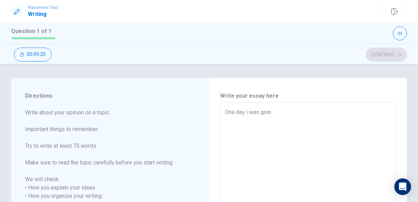
type textarea "One day i was going"
type textarea "x"
type textarea "One day i was going"
type textarea "x"
type textarea "One day i was going t"
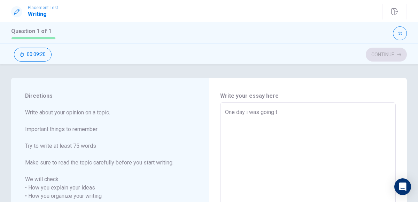
type textarea "x"
type textarea "One day i was going to"
type textarea "x"
type textarea "One day i was going to"
type textarea "x"
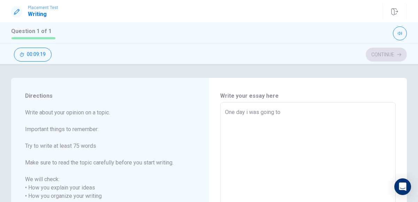
type textarea "One day i was going to s"
type textarea "x"
type textarea "One day i was going to se"
type textarea "x"
type textarea "One day i was going to see"
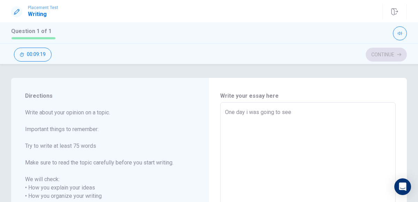
type textarea "x"
type textarea "One day i was going to see"
type textarea "x"
type textarea "One day i was going to see t"
type textarea "x"
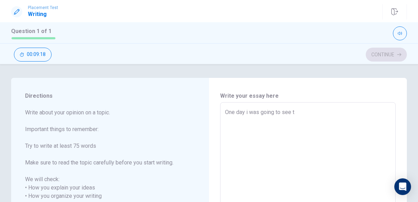
type textarea "One day i was going to see th"
type textarea "x"
type textarea "One day i was going to see the"
type textarea "x"
type textarea "One day i was going to see the"
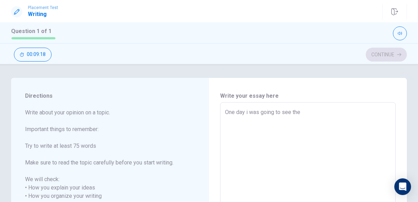
type textarea "x"
type textarea "One day i was going to see the z"
type textarea "x"
type textarea "One day i was going to see the zo"
type textarea "x"
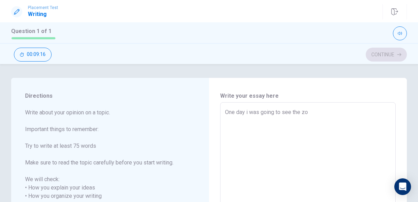
type textarea "One day i was going to see the zoo"
type textarea "x"
type textarea "One day i was going to see the zoo"
type textarea "x"
type textarea "One day i was going to see the zoo w"
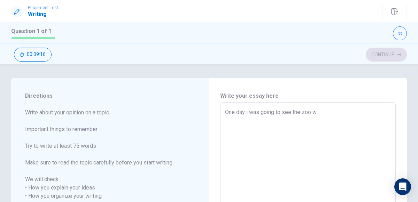
type textarea "x"
type textarea "One day i was going to see the zoo wi"
type textarea "x"
type textarea "One day i was going to see the zoo wit"
type textarea "x"
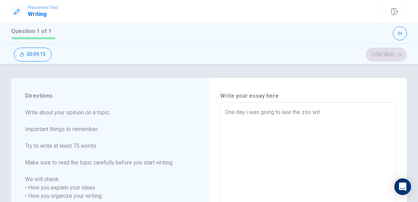
type textarea "One day i was going to see the zoo with"
type textarea "x"
type textarea "One day i was going to see the zoo with"
type textarea "x"
type textarea "One day i was going to see the zoo with m"
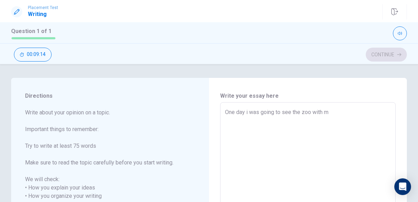
type textarea "x"
type textarea "One day i was going to see the zoo with my"
type textarea "x"
type textarea "One day i was going to see the zoo with my"
type textarea "x"
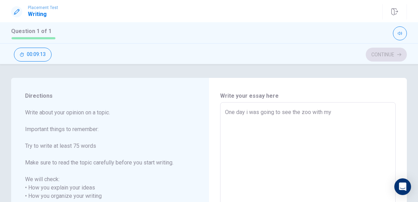
type textarea "One day i was going to see the zoo with my f"
type textarea "x"
type textarea "One day i was going to see the zoo with my fa"
type textarea "x"
type textarea "One day i was going to see the zoo with my fam"
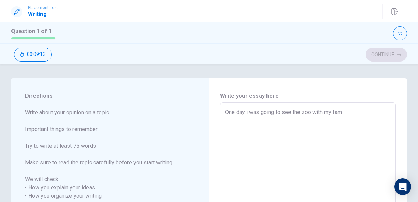
type textarea "x"
type textarea "One day i was going to see the zoo with my fami"
type textarea "x"
type textarea "One day i was going to see the zoo with my famil"
type textarea "x"
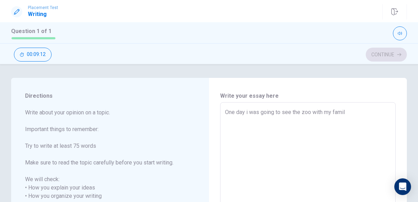
type textarea "One day i was going to see the zoo with my famill"
type textarea "x"
type textarea "One day i was going to see the zoo with my familly"
type textarea "x"
type textarea "One day i was going to see the zoo with my familly"
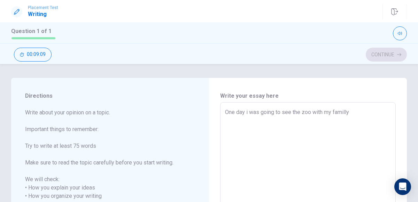
type textarea "x"
type textarea "One day i was going to see the zoo with my familly a"
type textarea "x"
type textarea "One day i was going to see the zoo with my familly af"
type textarea "x"
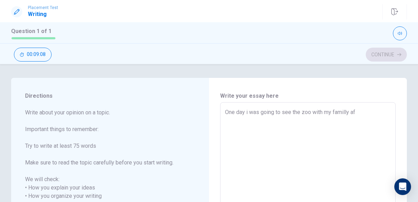
type textarea "One day i was going to see the zoo with my familly aft"
type textarea "x"
type textarea "One day i was going to see the zoo with my familly afte"
type textarea "x"
type textarea "One day i was going to see the zoo with my familly after"
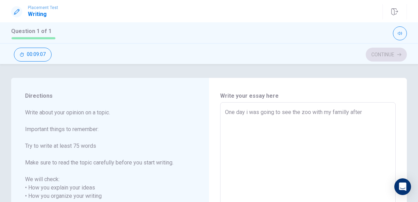
type textarea "x"
type textarea "One day i was going to see the zoo with my familly after"
type textarea "x"
type textarea "One day i was going to see the zoo with my familly after s"
type textarea "x"
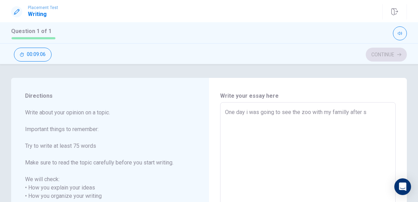
type textarea "One day i was going to see the zoo with my familly after sc"
type textarea "x"
type textarea "One day i was going to see the zoo with my familly after sch"
type textarea "x"
type textarea "One day i was going to see the zoo with my familly after scho"
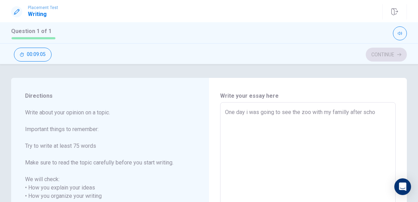
type textarea "x"
type textarea "One day i was going to see the zoo with my familly after schoo"
type textarea "x"
type textarea "One day i was going to see the zoo with my familly after school"
type textarea "x"
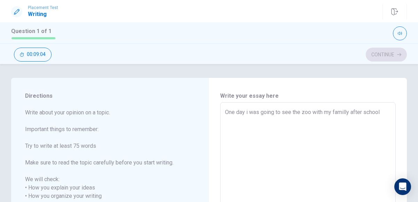
type textarea "One day i was going to see the zoo with my familly after school,"
click at [246, 113] on textarea "One day i was going to see the zoo with my familly after school," at bounding box center [308, 200] width 166 height 185
type textarea "x"
type textarea "One day wi was going to see the zoo with my familly after school,"
type textarea "x"
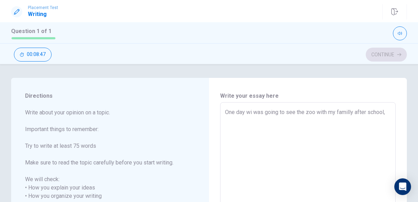
type textarea "One day whi was going to see the zoo with my familly after school,"
type textarea "x"
type textarea "One day whei was going to see the zoo with my familly after school,"
type textarea "x"
type textarea "One day wheni was going to see the zoo with my familly after school,"
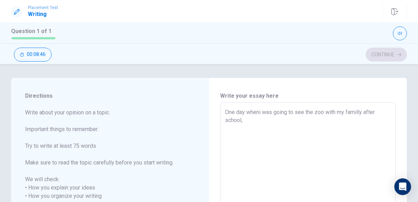
type textarea "x"
click at [341, 113] on textarea "One day when i was younger i was going to see the zoo with my familly after sch…" at bounding box center [308, 200] width 166 height 185
click at [280, 119] on textarea "One day when i was younger i was going to the zoo with my familly after school," at bounding box center [308, 200] width 166 height 185
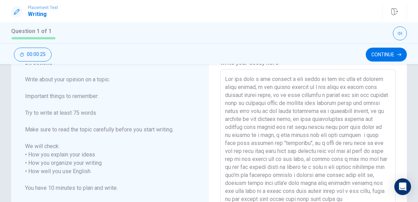
scroll to position [41, 0]
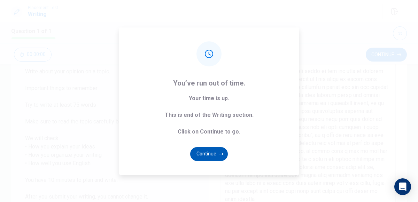
click at [211, 153] on button "Continue" at bounding box center [209, 154] width 38 height 14
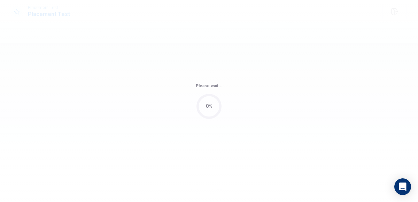
scroll to position [0, 0]
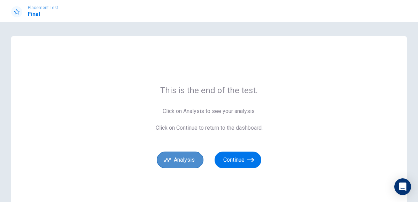
click at [192, 158] on button "Analysis" at bounding box center [180, 160] width 47 height 17
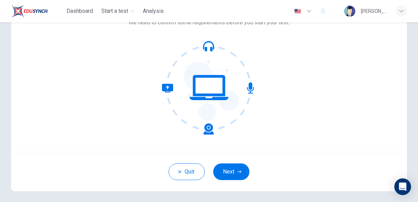
scroll to position [51, 0]
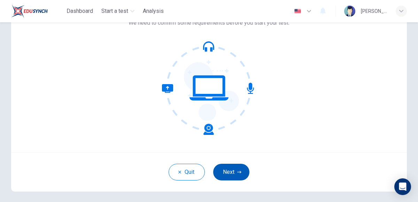
click at [234, 171] on button "Next" at bounding box center [231, 172] width 36 height 17
